Goal: Transaction & Acquisition: Purchase product/service

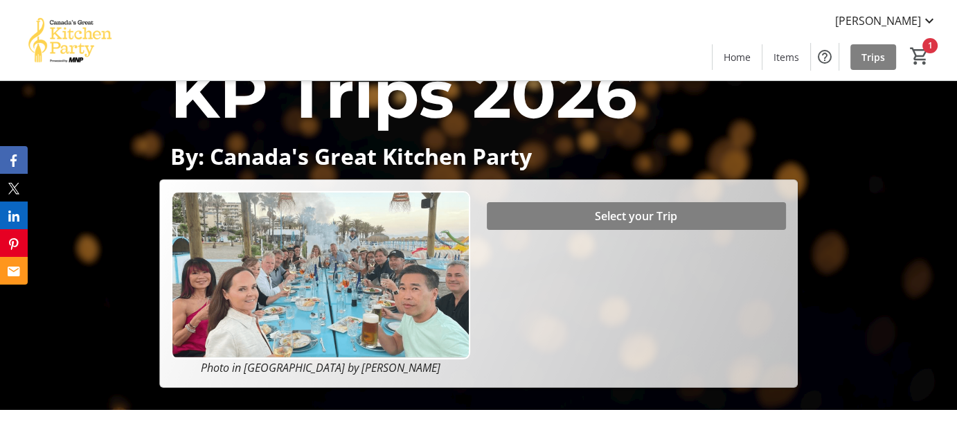
scroll to position [69, 0]
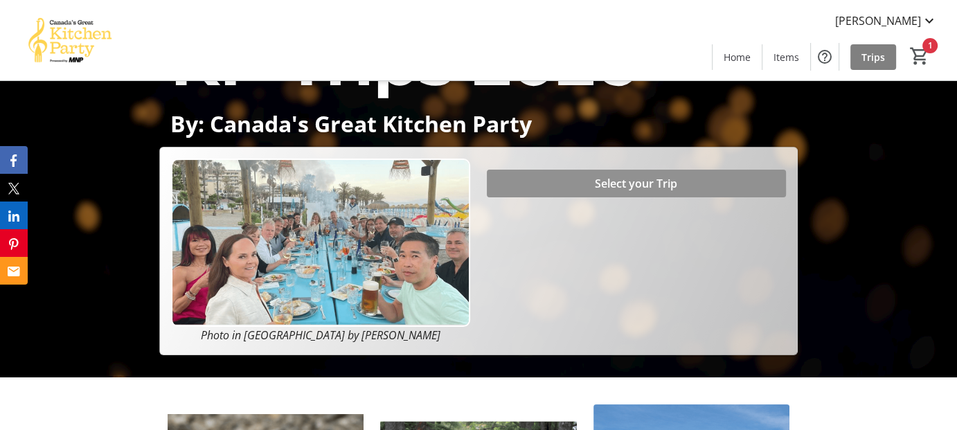
click at [627, 179] on span "Select your Trip" at bounding box center [636, 183] width 82 height 17
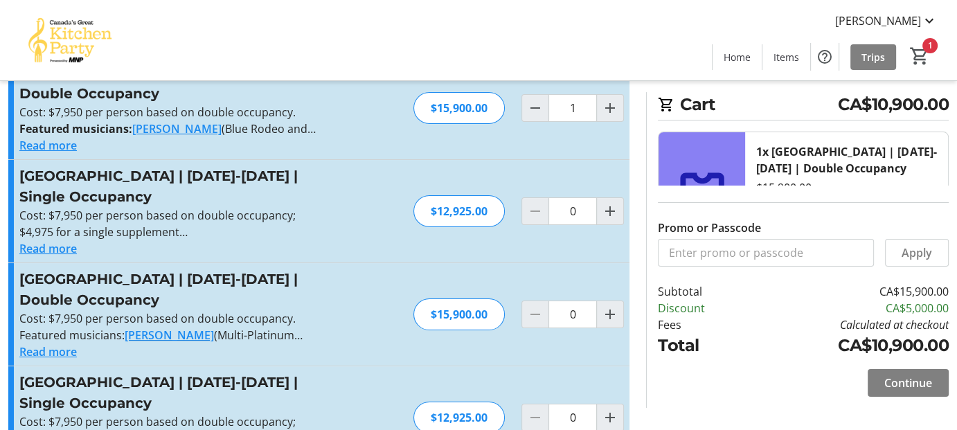
scroll to position [139, 0]
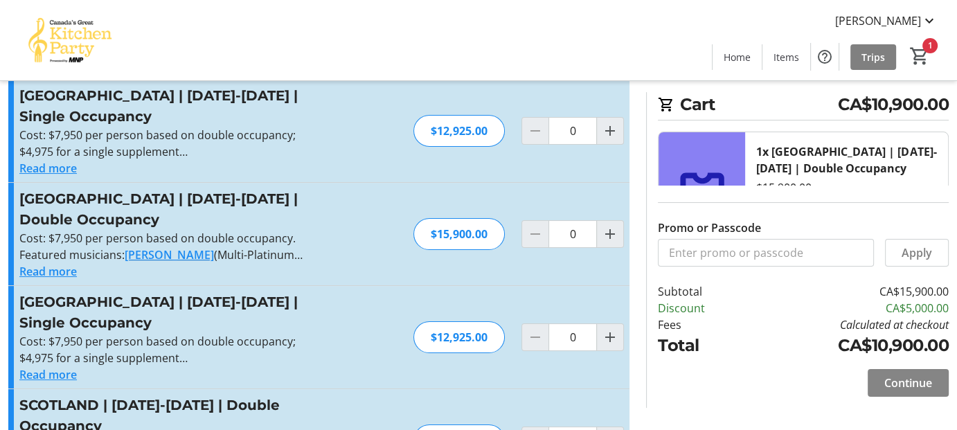
click at [905, 380] on span "Continue" at bounding box center [909, 383] width 48 height 17
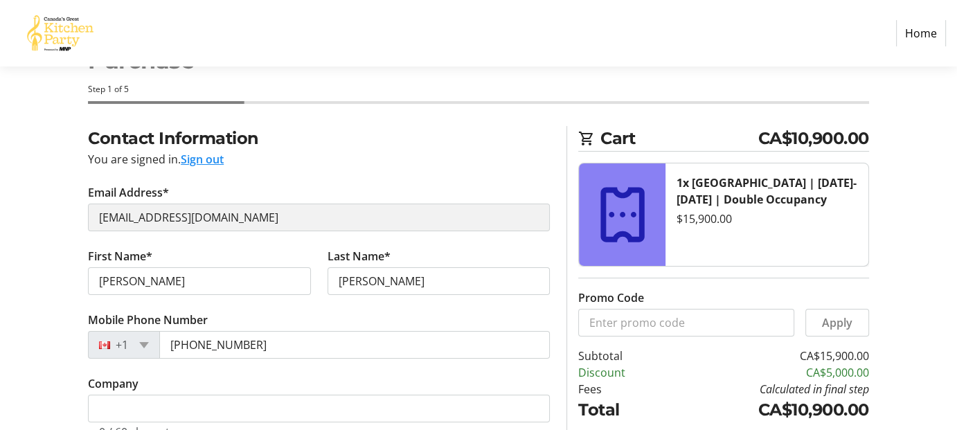
scroll to position [139, 0]
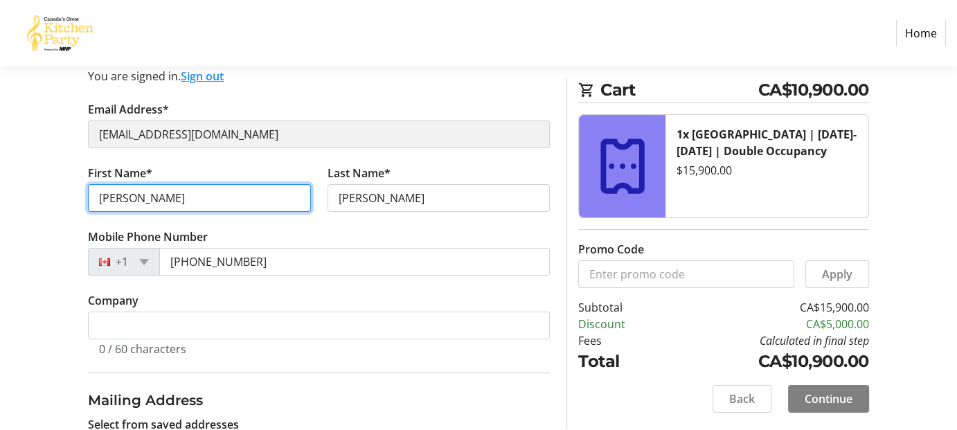
drag, startPoint x: 118, startPoint y: 206, endPoint x: 143, endPoint y: 205, distance: 25.6
click at [143, 205] on input "[PERSON_NAME]" at bounding box center [199, 198] width 223 height 28
drag, startPoint x: 112, startPoint y: 204, endPoint x: 123, endPoint y: 203, distance: 11.2
click at [123, 203] on input "[PERSON_NAME]" at bounding box center [199, 198] width 223 height 28
type input "C"
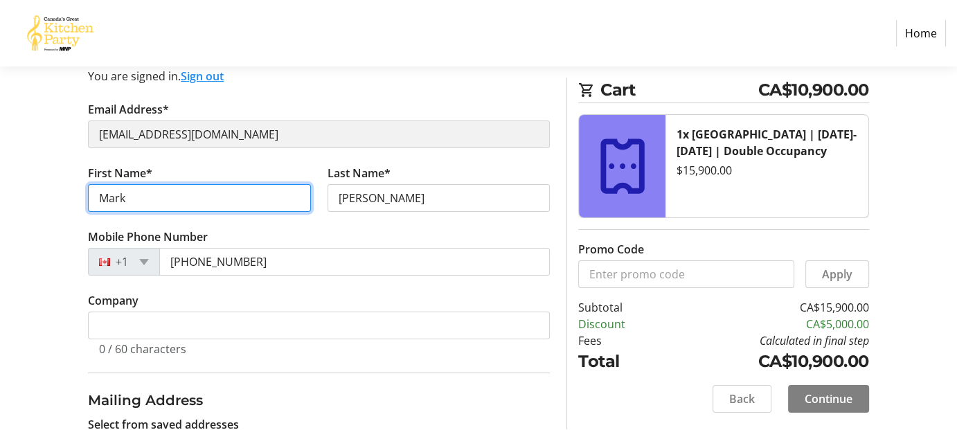
type input "Mark"
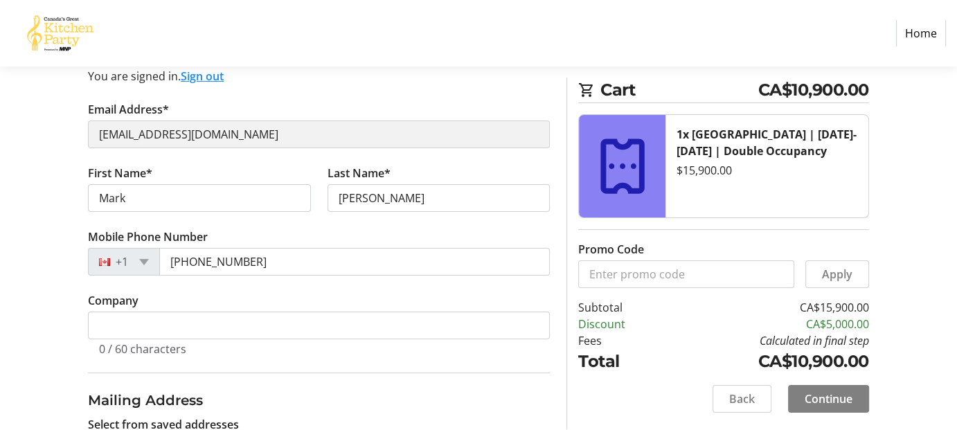
click at [298, 230] on tr-form-field "Mobile Phone Number [PHONE_NUMBER]" at bounding box center [319, 261] width 462 height 64
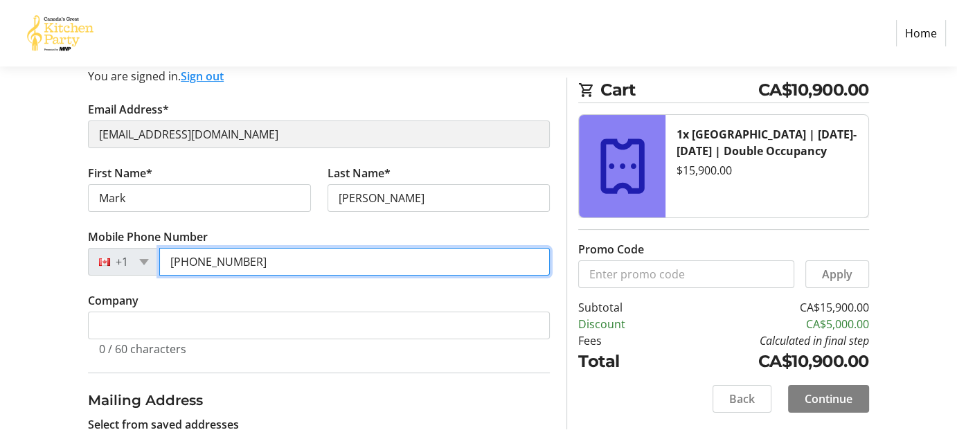
click at [266, 262] on input "[PHONE_NUMBER]" at bounding box center [354, 262] width 391 height 28
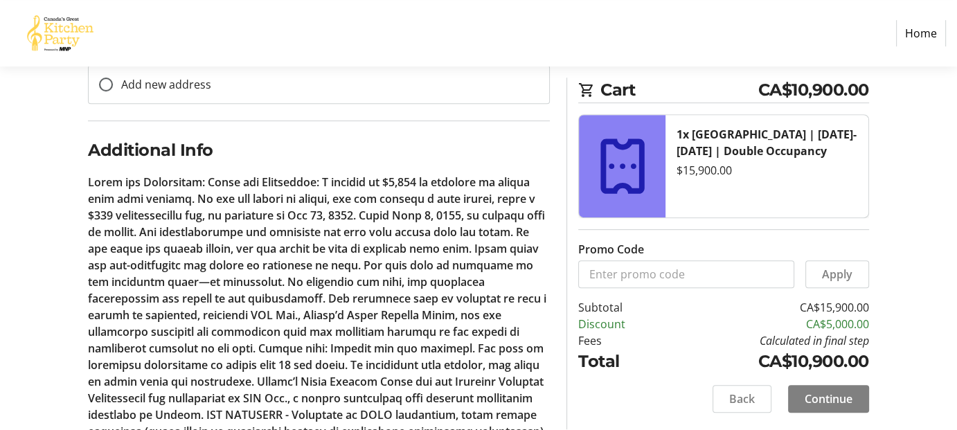
scroll to position [660, 0]
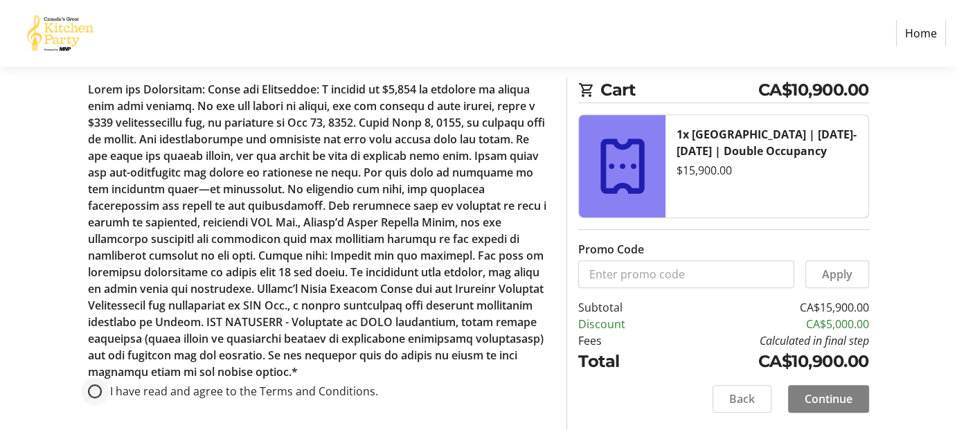
type input "[PHONE_NUMBER]"
click at [96, 388] on input "I have read and agree to the Terms and Conditions." at bounding box center [95, 391] width 14 height 14
radio input "true"
click at [831, 400] on span "Continue" at bounding box center [829, 399] width 48 height 17
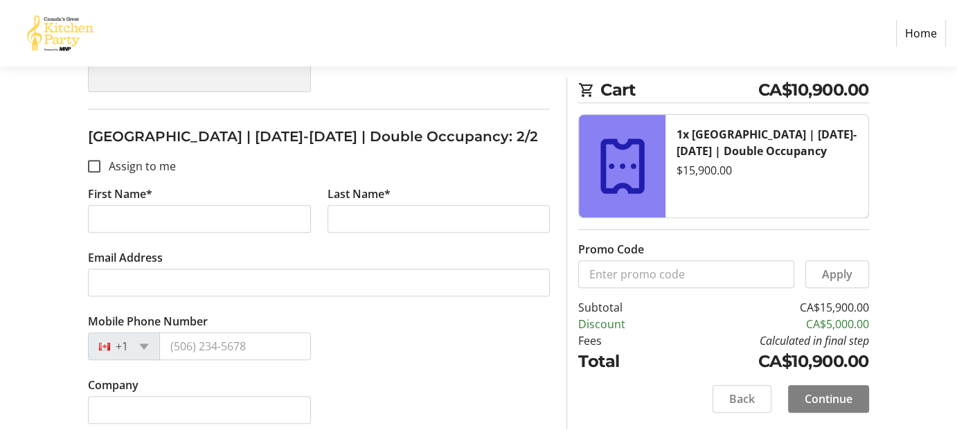
scroll to position [537, 0]
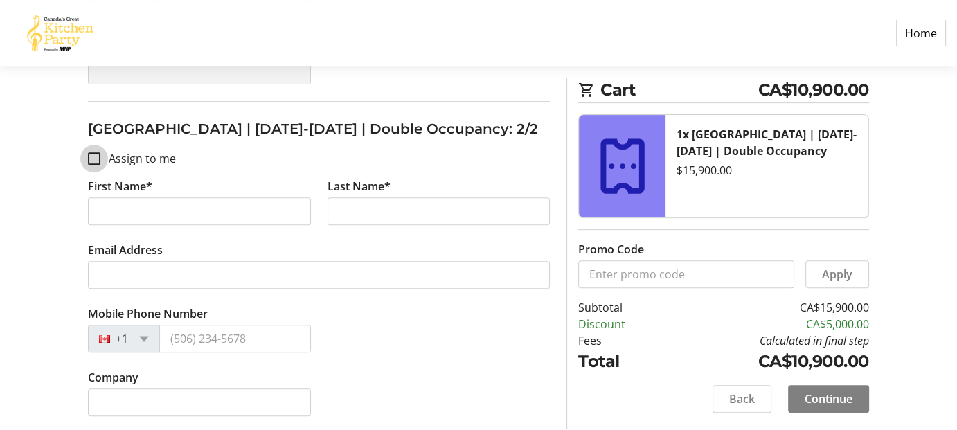
click at [96, 160] on input "Assign to me" at bounding box center [94, 158] width 12 height 12
checkbox input "true"
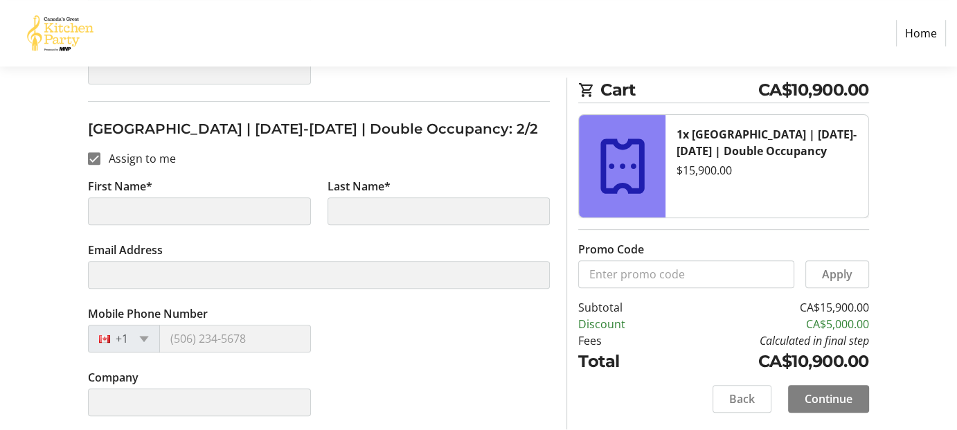
type input "Mark"
type input "[PERSON_NAME]"
type input "[EMAIL_ADDRESS][DOMAIN_NAME]"
type input "[PHONE_NUMBER]"
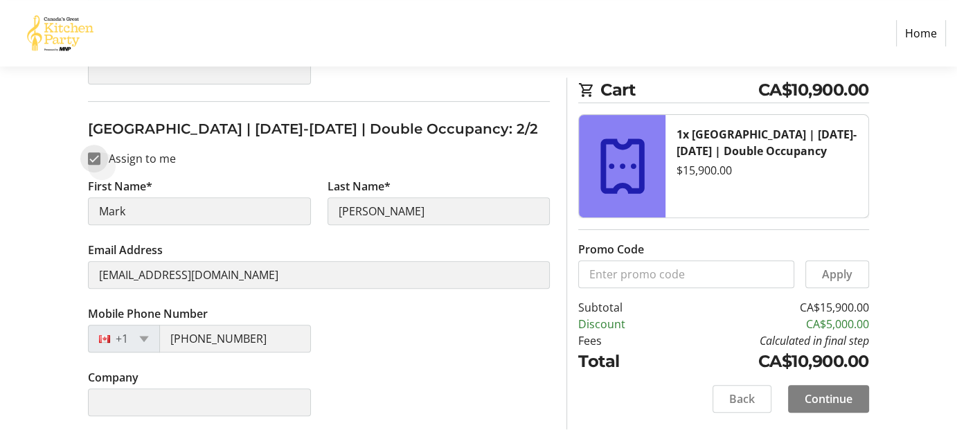
click at [91, 162] on input "Assign to me" at bounding box center [94, 158] width 12 height 12
checkbox input "false"
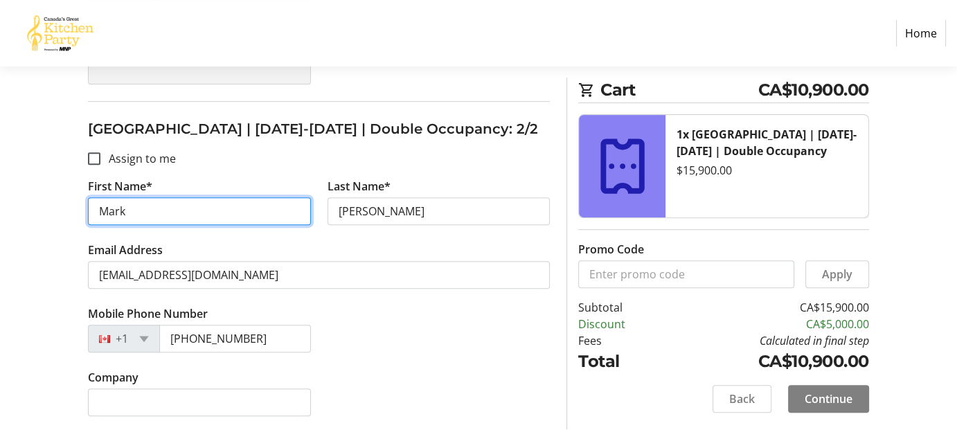
click at [138, 210] on input "Mark" at bounding box center [199, 211] width 223 height 28
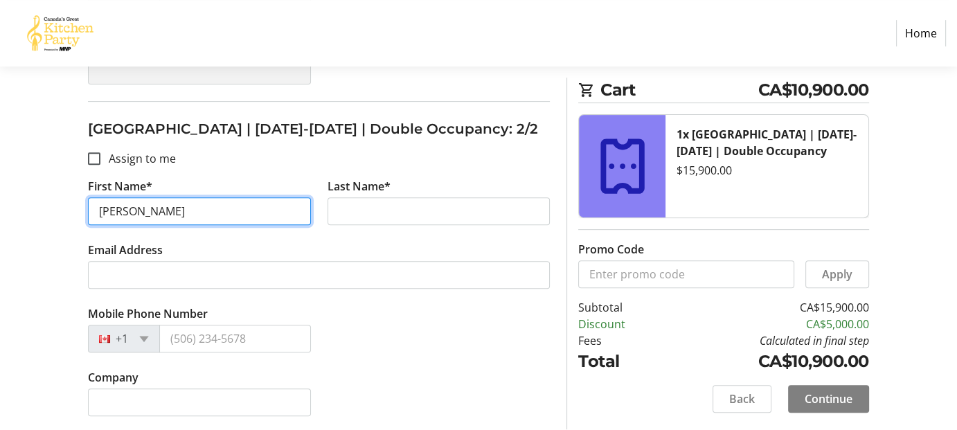
type input "[PERSON_NAME]"
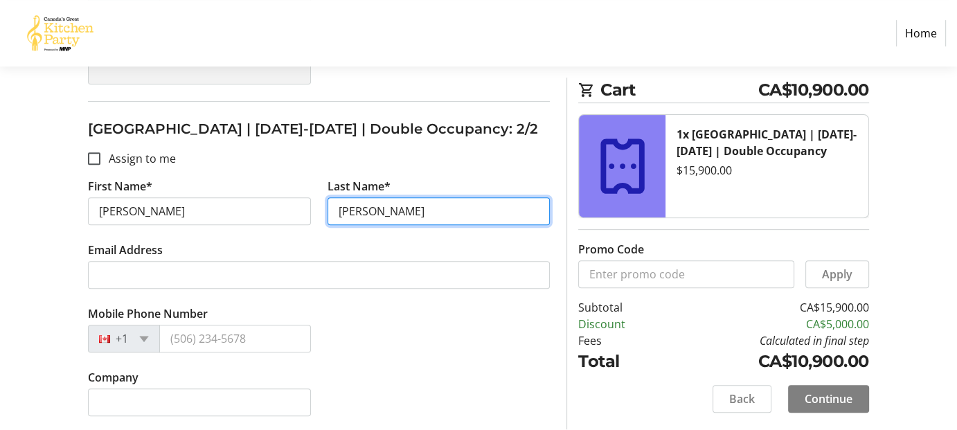
type input "[PERSON_NAME]"
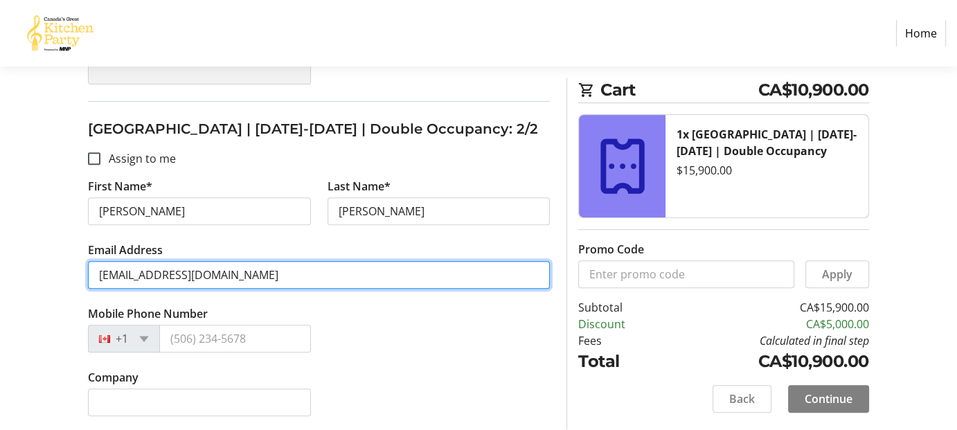
type input "[EMAIL_ADDRESS][DOMAIN_NAME]"
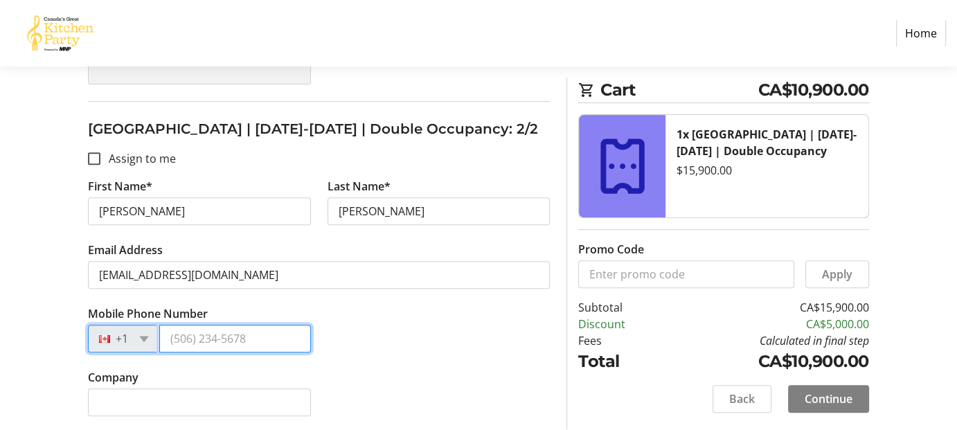
click at [177, 341] on input "Mobile Phone Number" at bounding box center [235, 339] width 152 height 28
type input "[PHONE_NUMBER]"
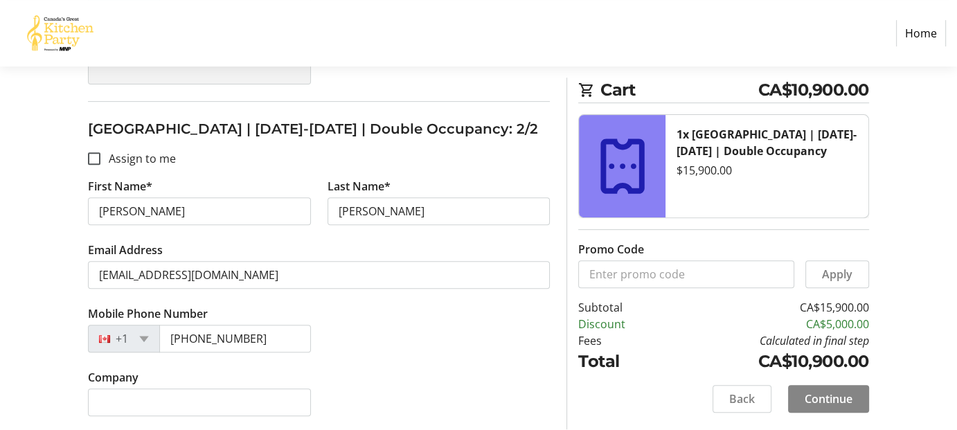
click at [819, 397] on span "Continue" at bounding box center [829, 399] width 48 height 17
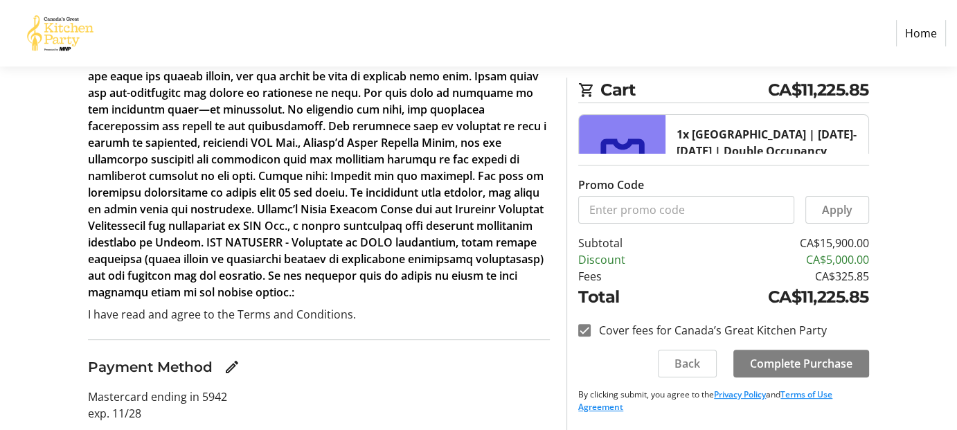
scroll to position [382, 0]
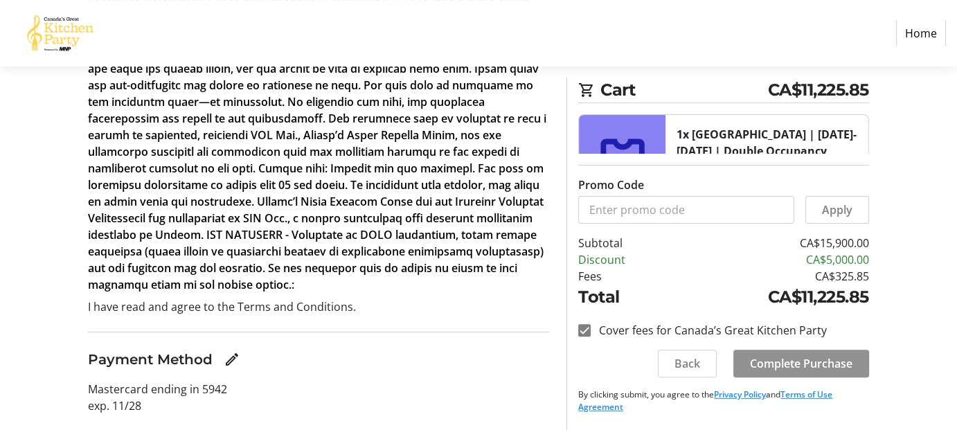
click at [793, 363] on span "Complete Purchase" at bounding box center [801, 363] width 103 height 17
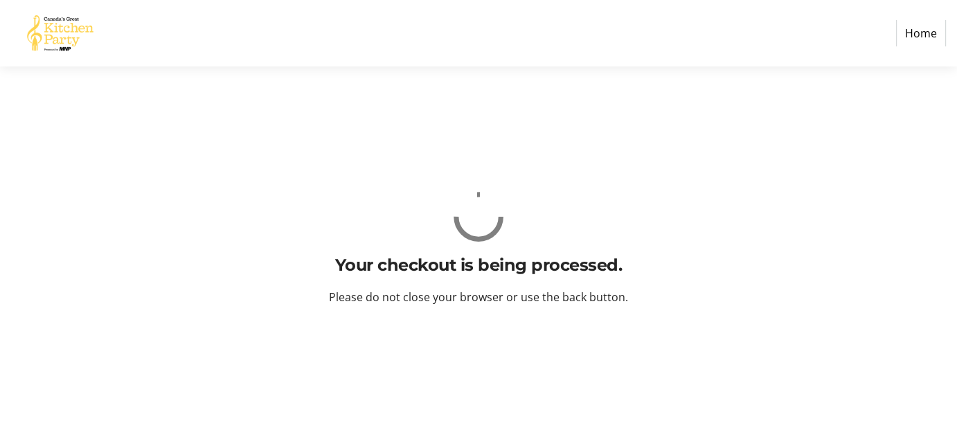
scroll to position [0, 0]
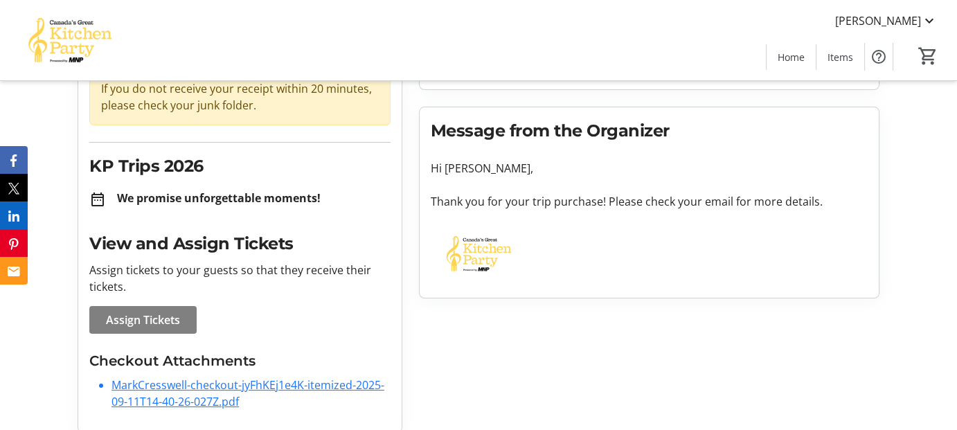
scroll to position [158, 0]
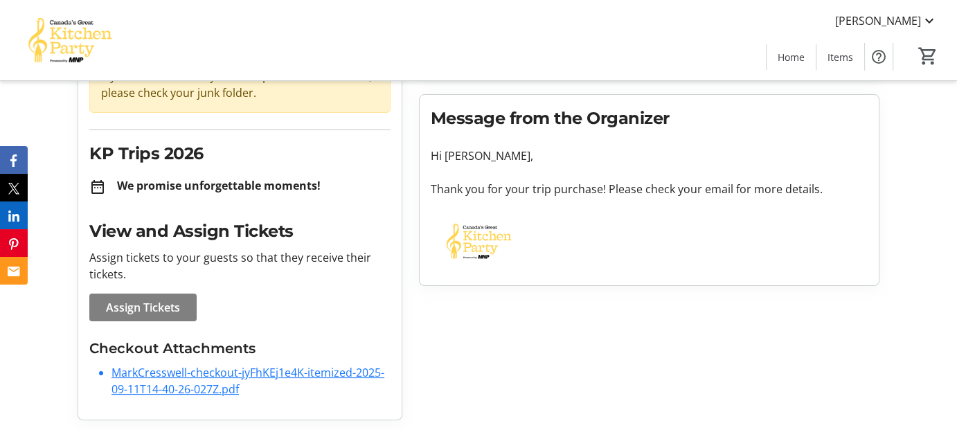
click at [220, 370] on link "MarkCresswell-checkout-jyFhKEj1e4K-itemized-2025-09-11T14-40-26-027Z.pdf" at bounding box center [248, 381] width 273 height 32
click at [231, 369] on link "MarkCresswell-checkout-jyFhKEj1e4K-itemized-2025-09-11T14-40-26-027Z.pdf" at bounding box center [248, 381] width 273 height 32
drag, startPoint x: 713, startPoint y: 6, endPoint x: 810, endPoint y: 251, distance: 263.1
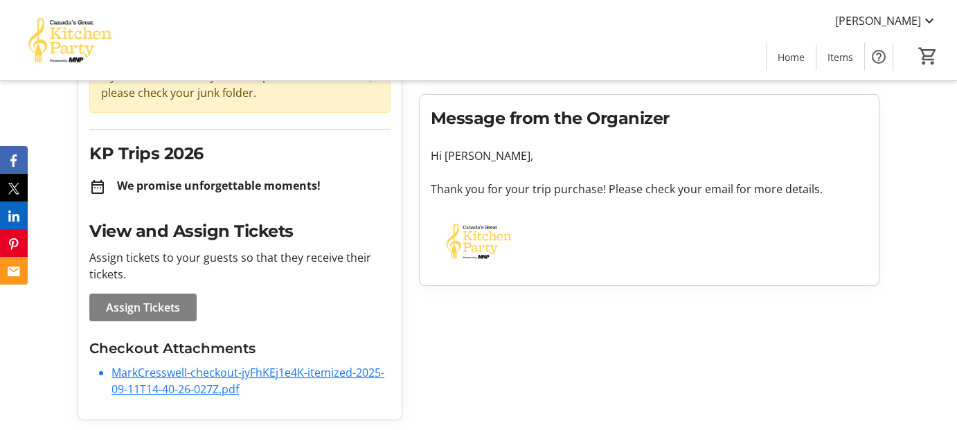
click at [810, 251] on div at bounding box center [650, 244] width 454 height 60
